Goal: Information Seeking & Learning: Learn about a topic

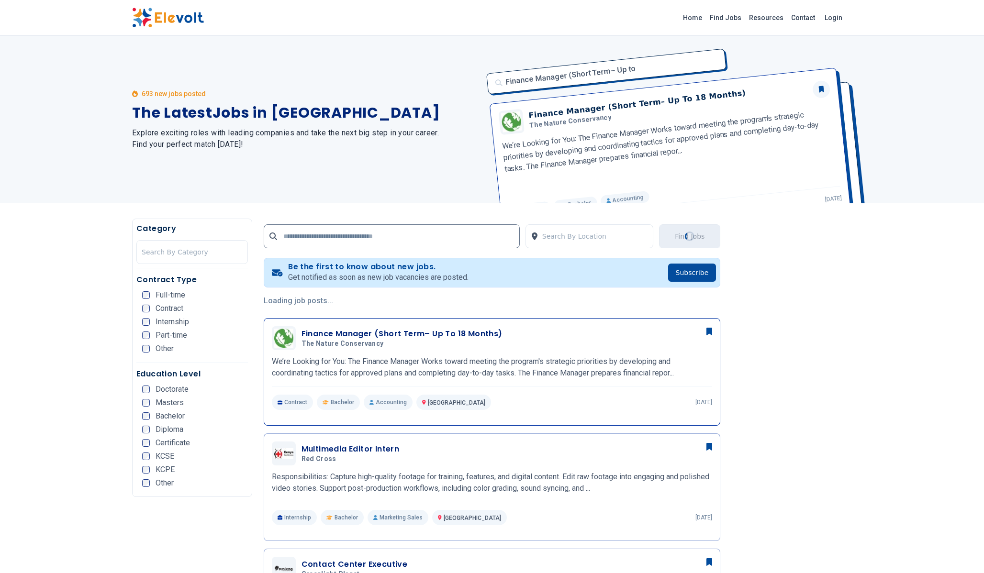
click at [508, 388] on div "Finance Manager (Short Term– Up To 18 Months) The Nature Conservancy [DATE] [DA…" at bounding box center [492, 368] width 441 height 84
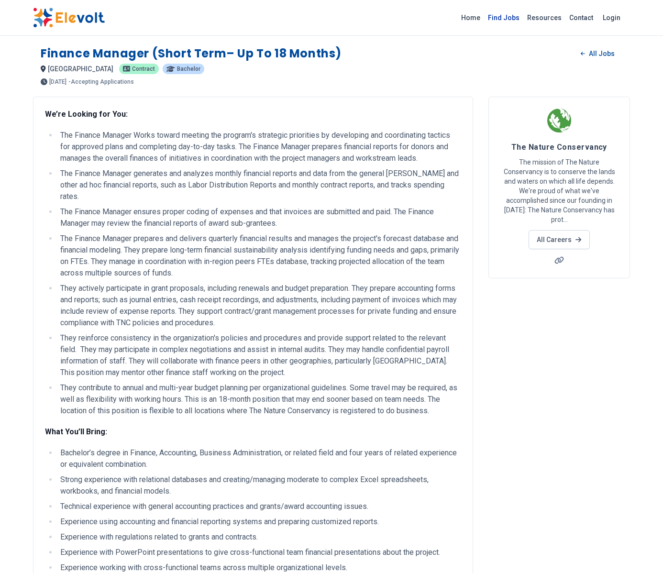
click at [507, 15] on link "Find Jobs" at bounding box center [503, 17] width 39 height 15
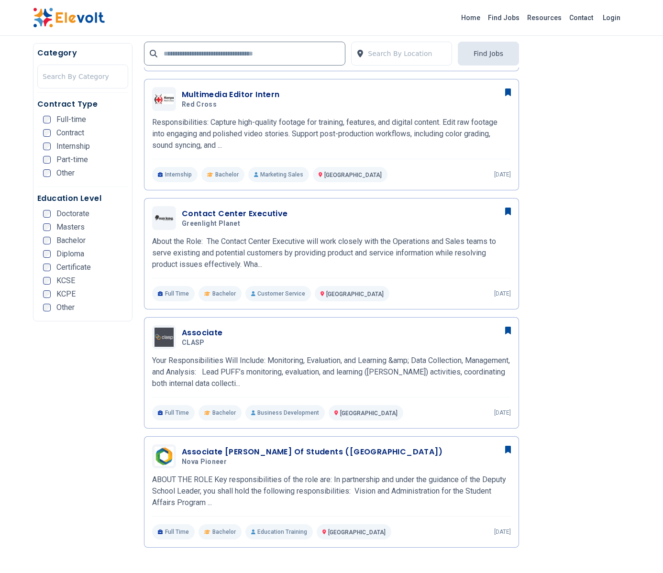
scroll to position [370, 0]
